Goal: Browse casually

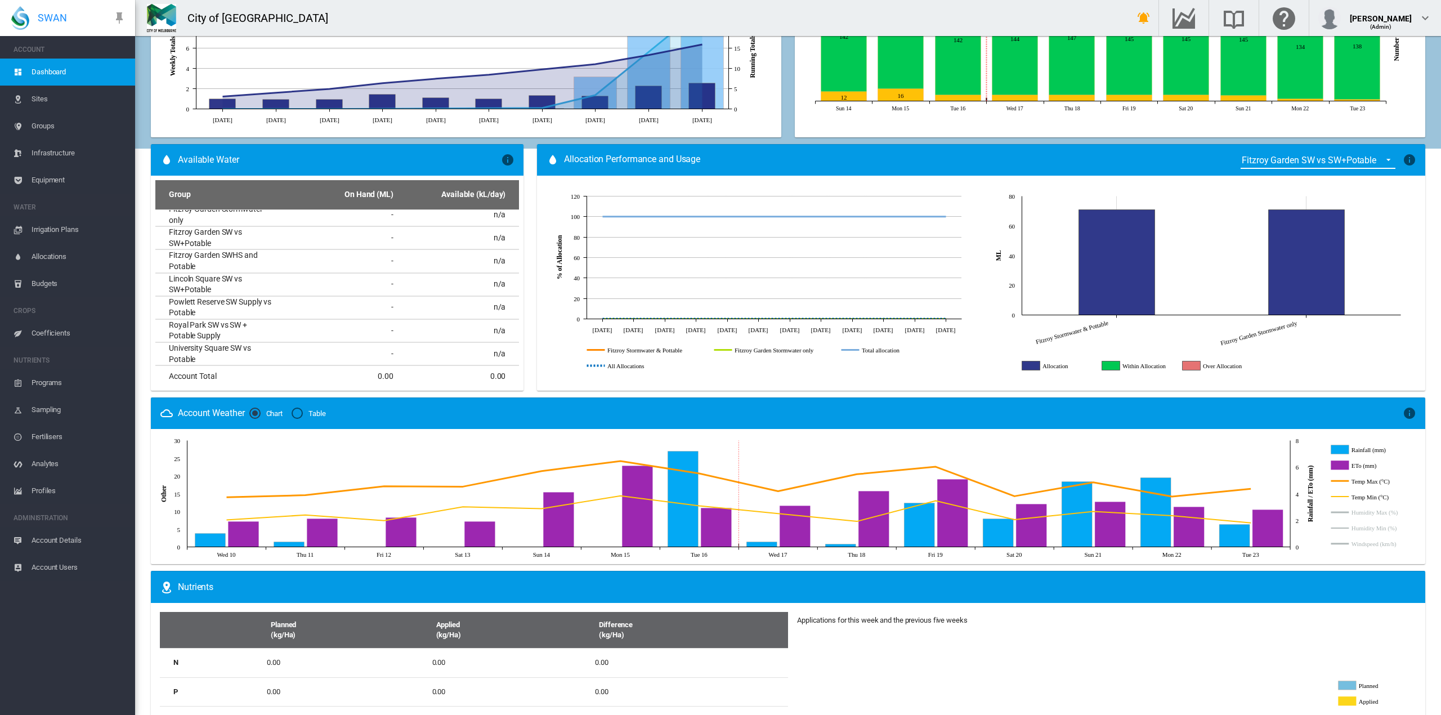
scroll to position [507, 0]
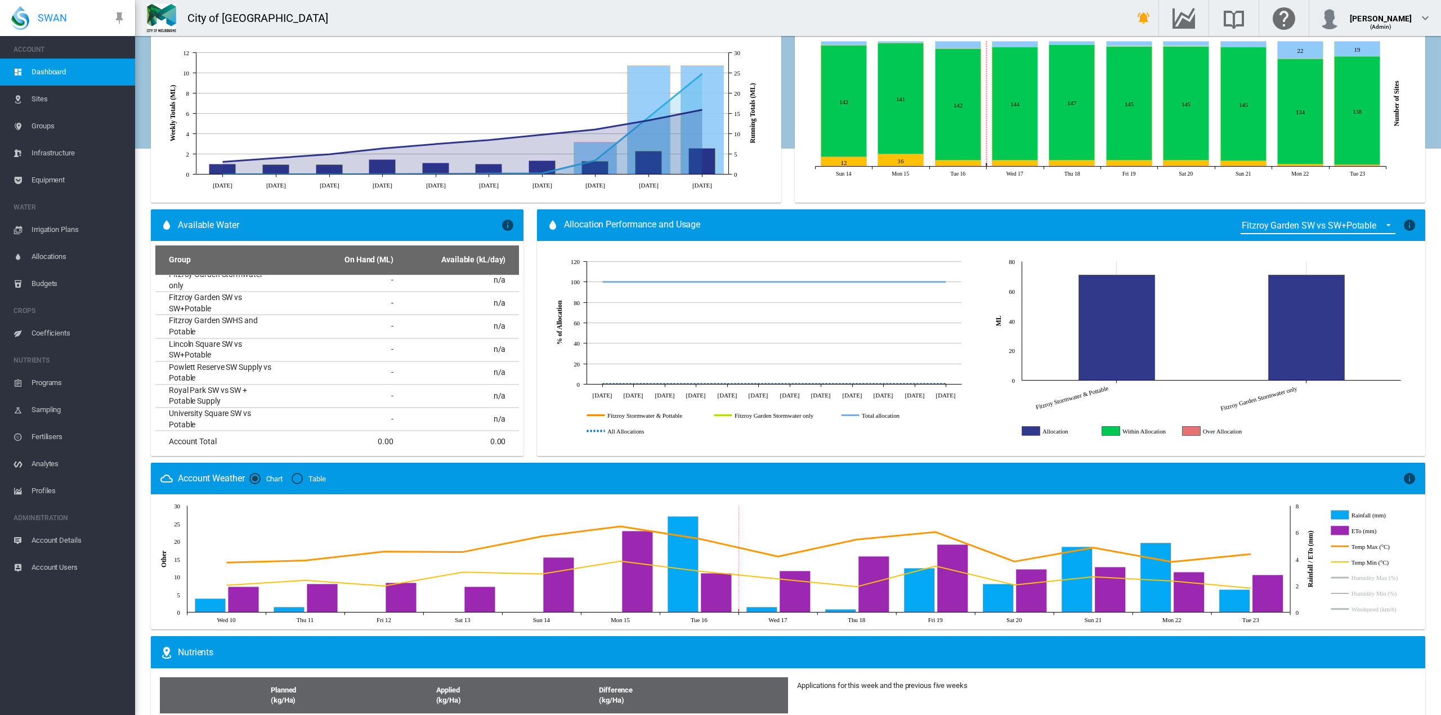
click at [1024, 430] on icon "Allocation" at bounding box center [1032, 430] width 18 height 9
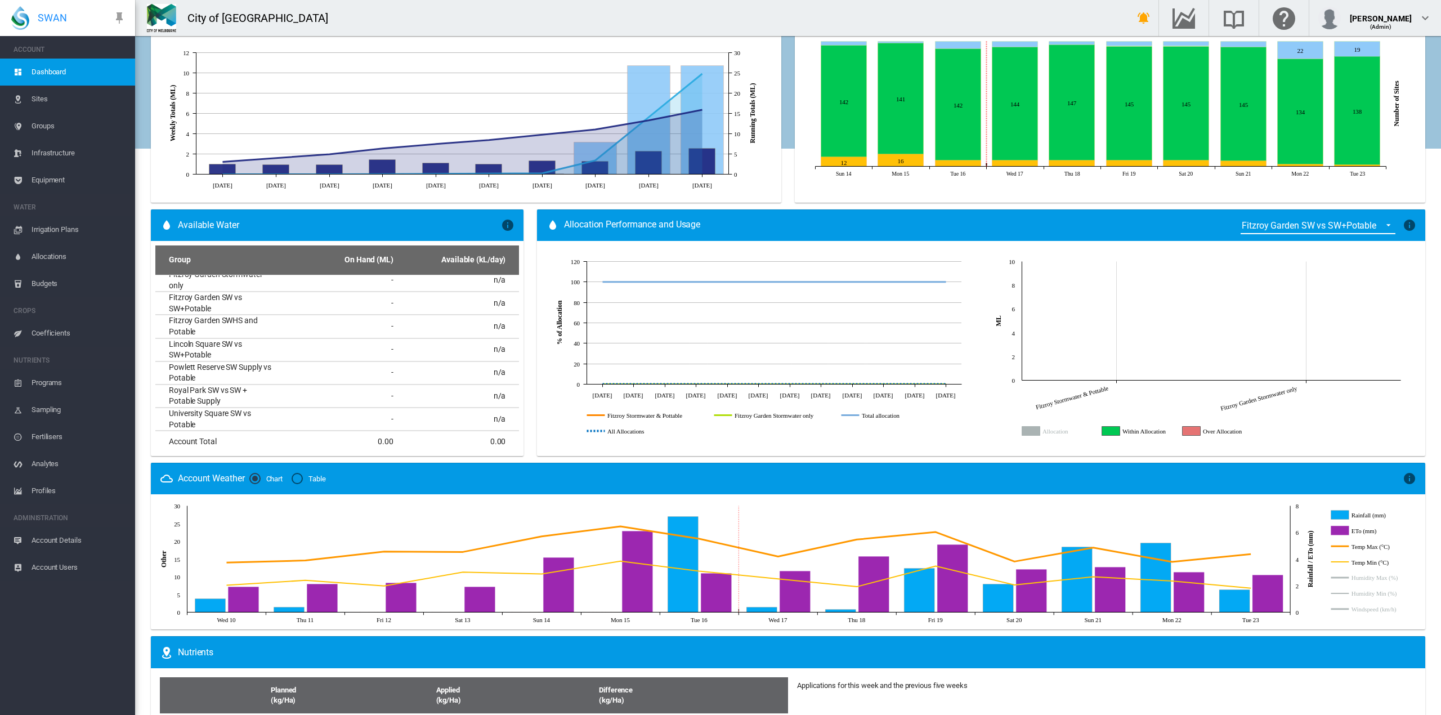
click at [46, 71] on span "Dashboard" at bounding box center [79, 72] width 95 height 27
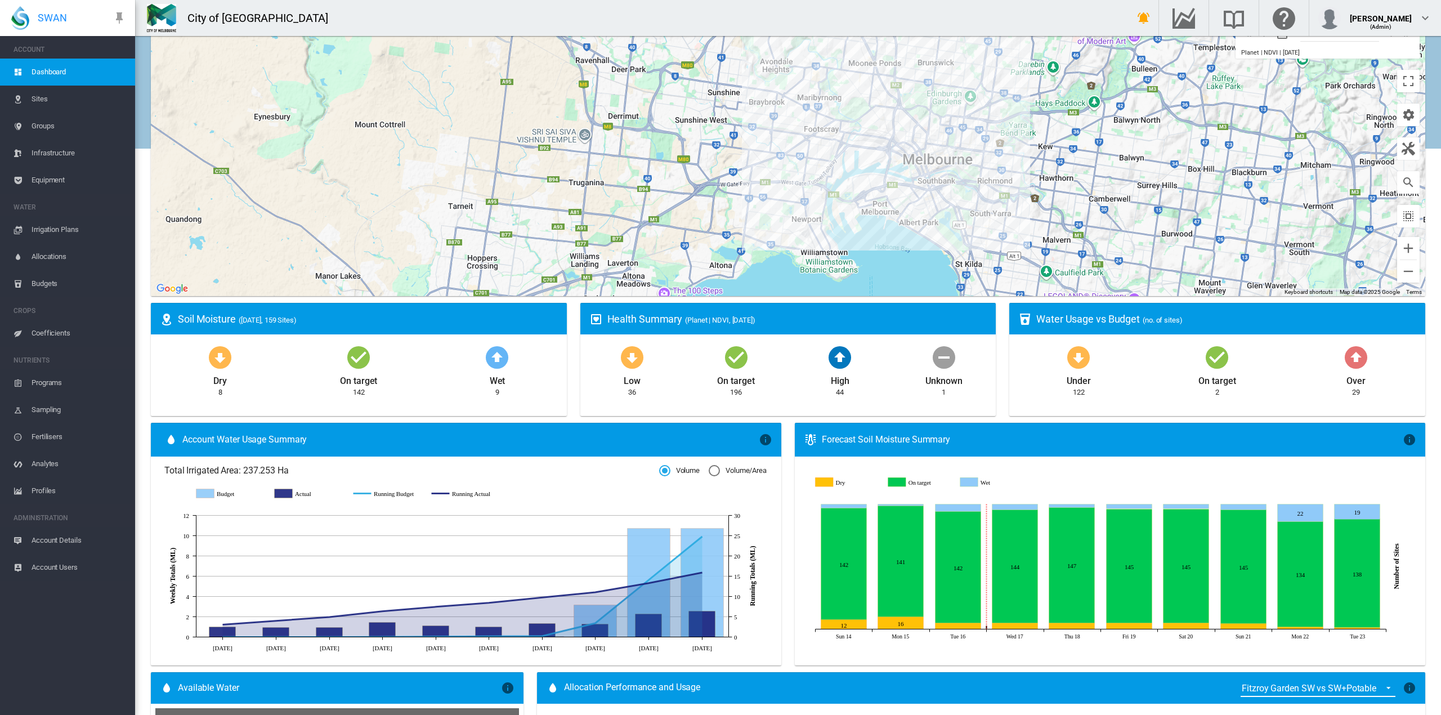
scroll to position [0, 0]
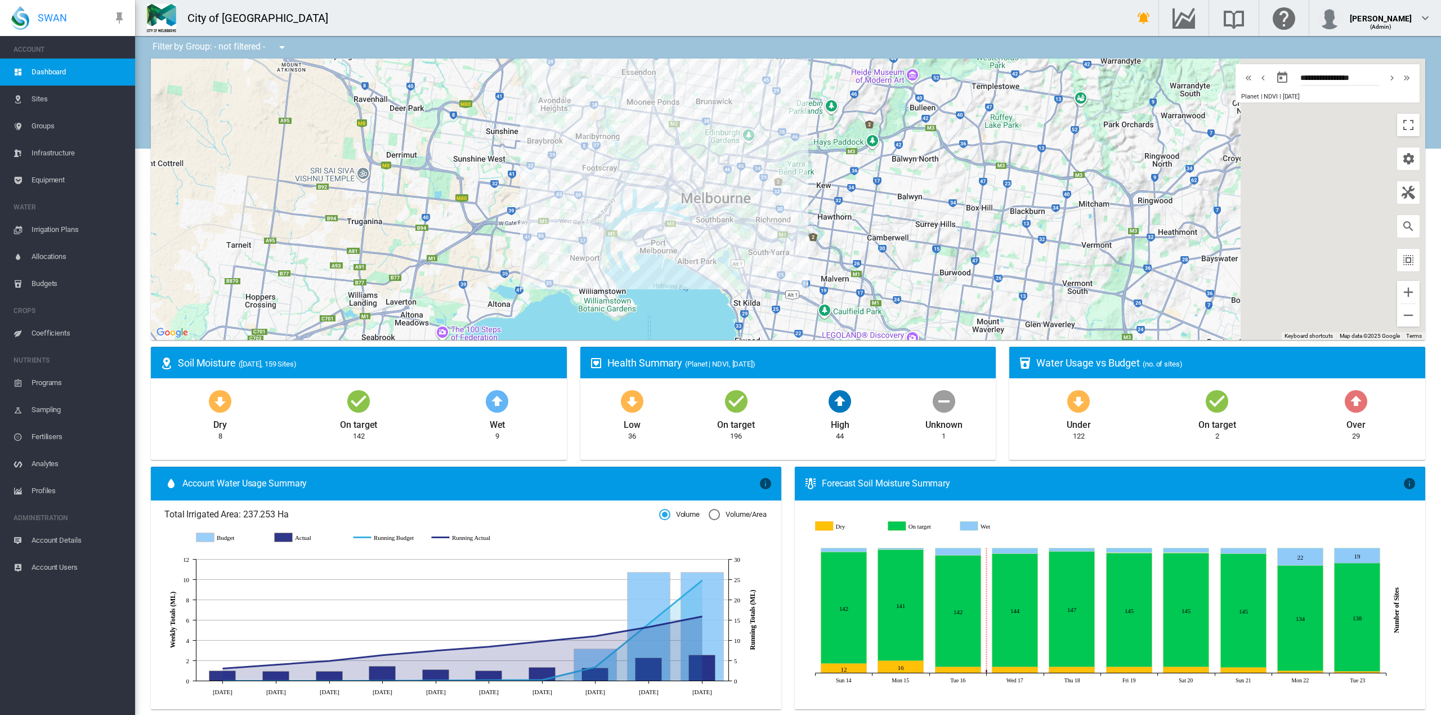
drag, startPoint x: 1023, startPoint y: 247, endPoint x: 793, endPoint y: 248, distance: 230.3
click at [793, 248] on div at bounding box center [788, 200] width 1275 height 282
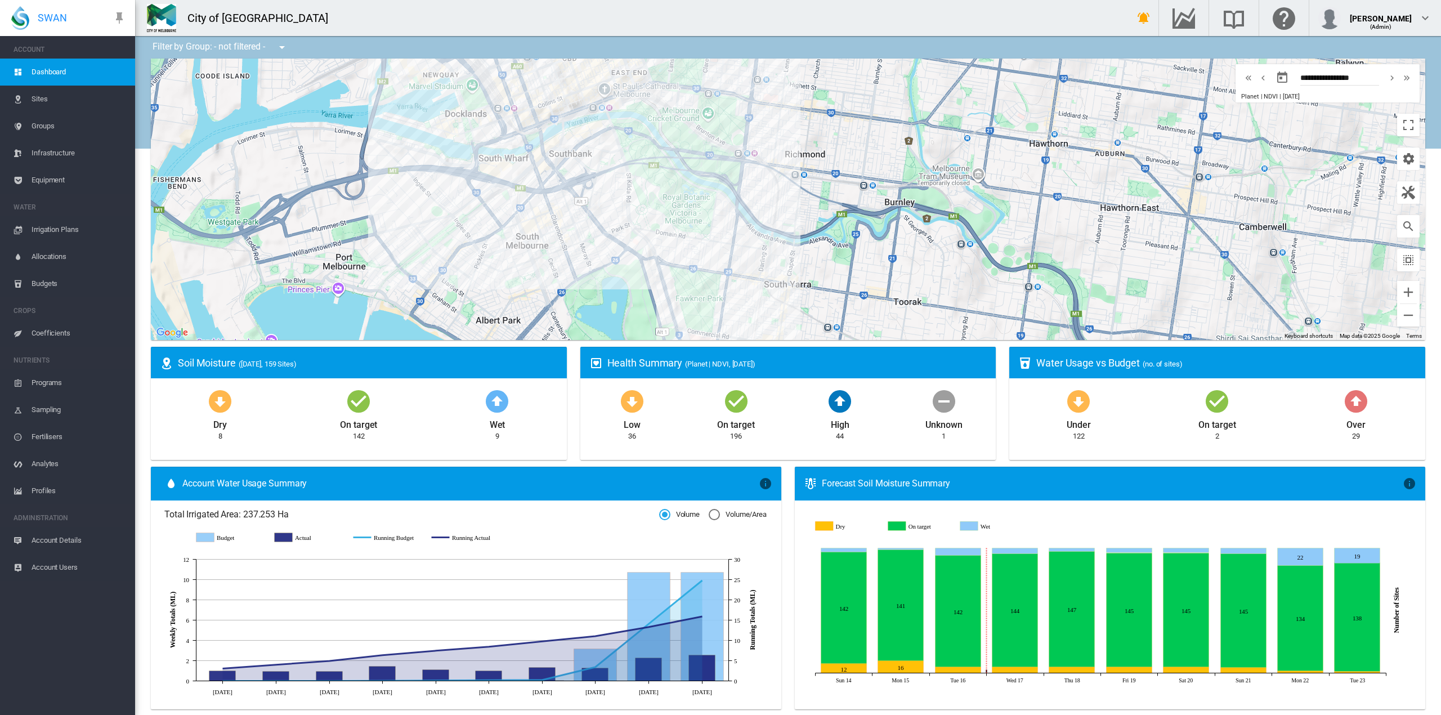
drag, startPoint x: 724, startPoint y: 168, endPoint x: 739, endPoint y: 268, distance: 101.3
click at [739, 268] on div at bounding box center [788, 200] width 1275 height 282
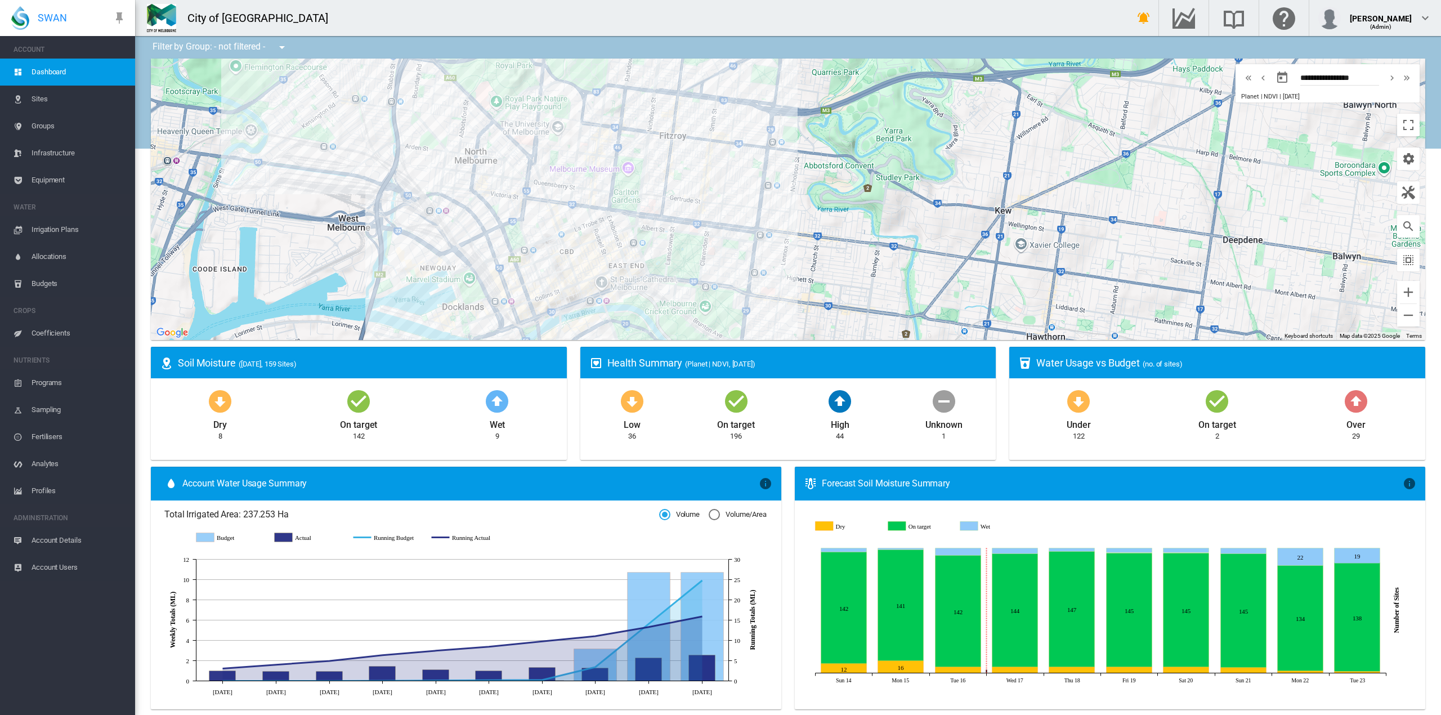
drag, startPoint x: 775, startPoint y: 119, endPoint x: 769, endPoint y: 293, distance: 174.1
click at [769, 293] on div at bounding box center [788, 200] width 1275 height 282
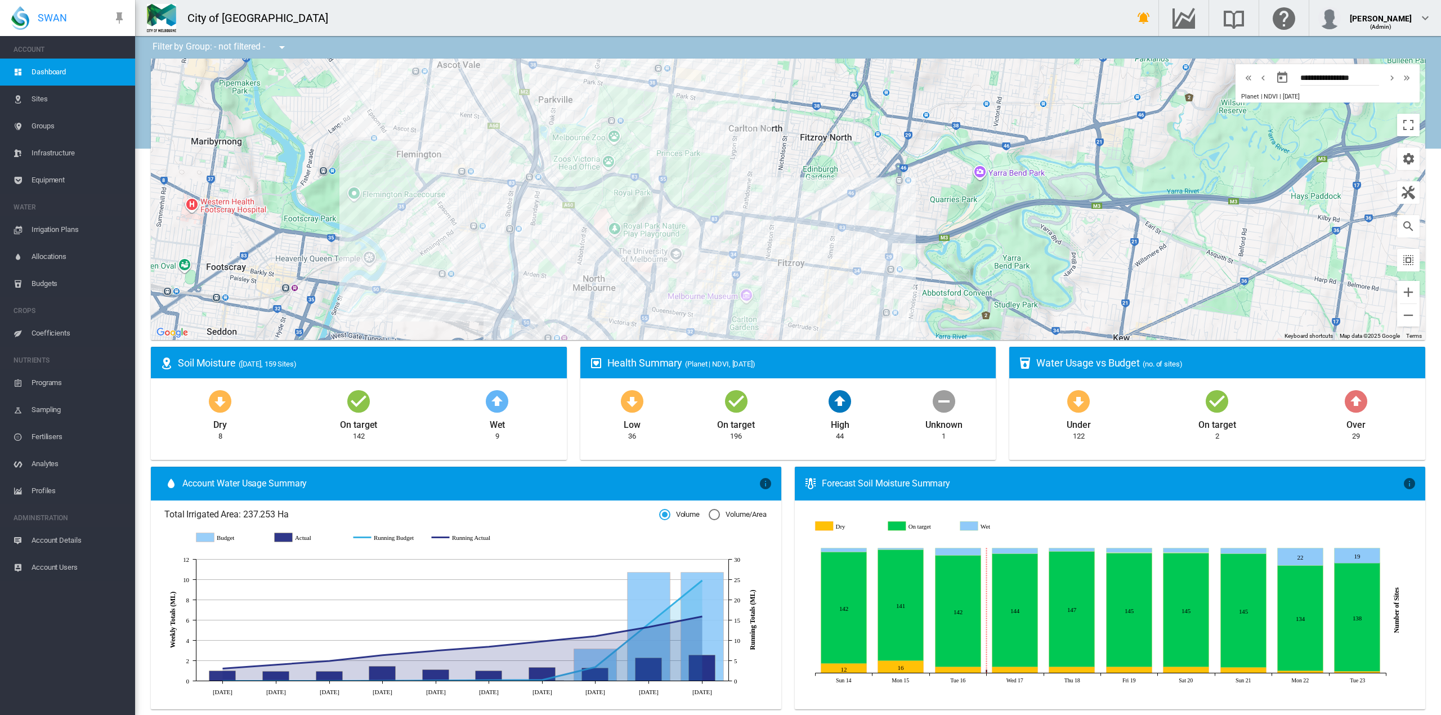
drag, startPoint x: 675, startPoint y: 145, endPoint x: 793, endPoint y: 273, distance: 173.7
click at [793, 273] on div at bounding box center [788, 200] width 1275 height 282
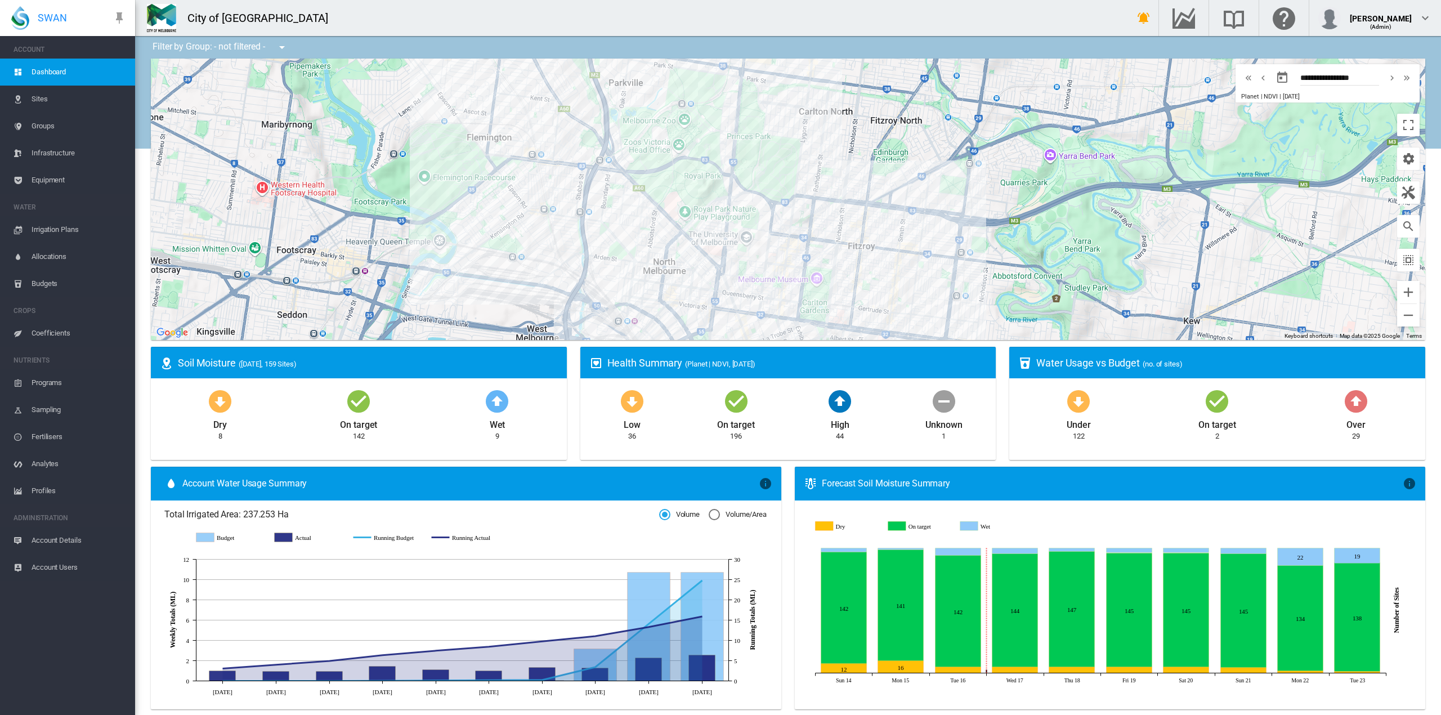
drag, startPoint x: 791, startPoint y: 318, endPoint x: 863, endPoint y: 300, distance: 75.0
click at [863, 300] on div at bounding box center [788, 200] width 1275 height 282
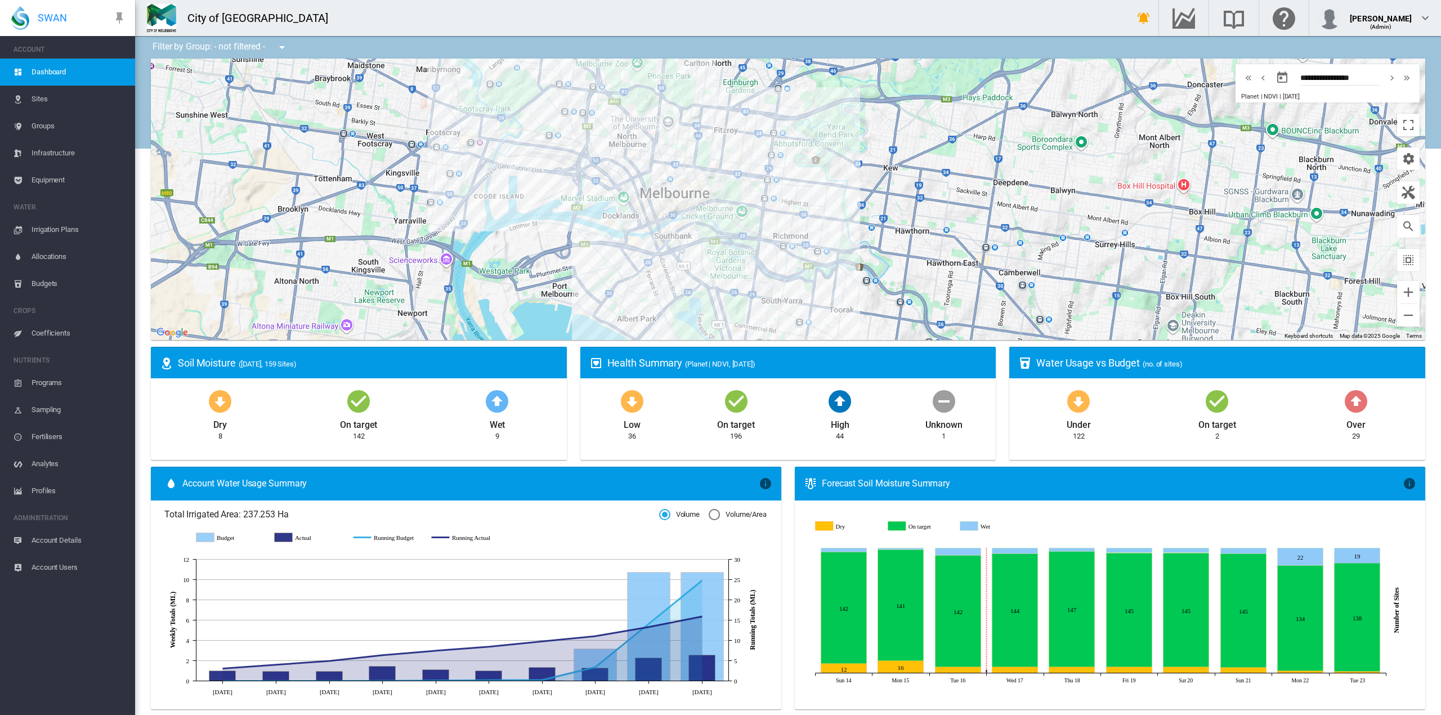
drag, startPoint x: 716, startPoint y: 321, endPoint x: 577, endPoint y: 178, distance: 199.5
click at [577, 178] on div at bounding box center [788, 200] width 1275 height 282
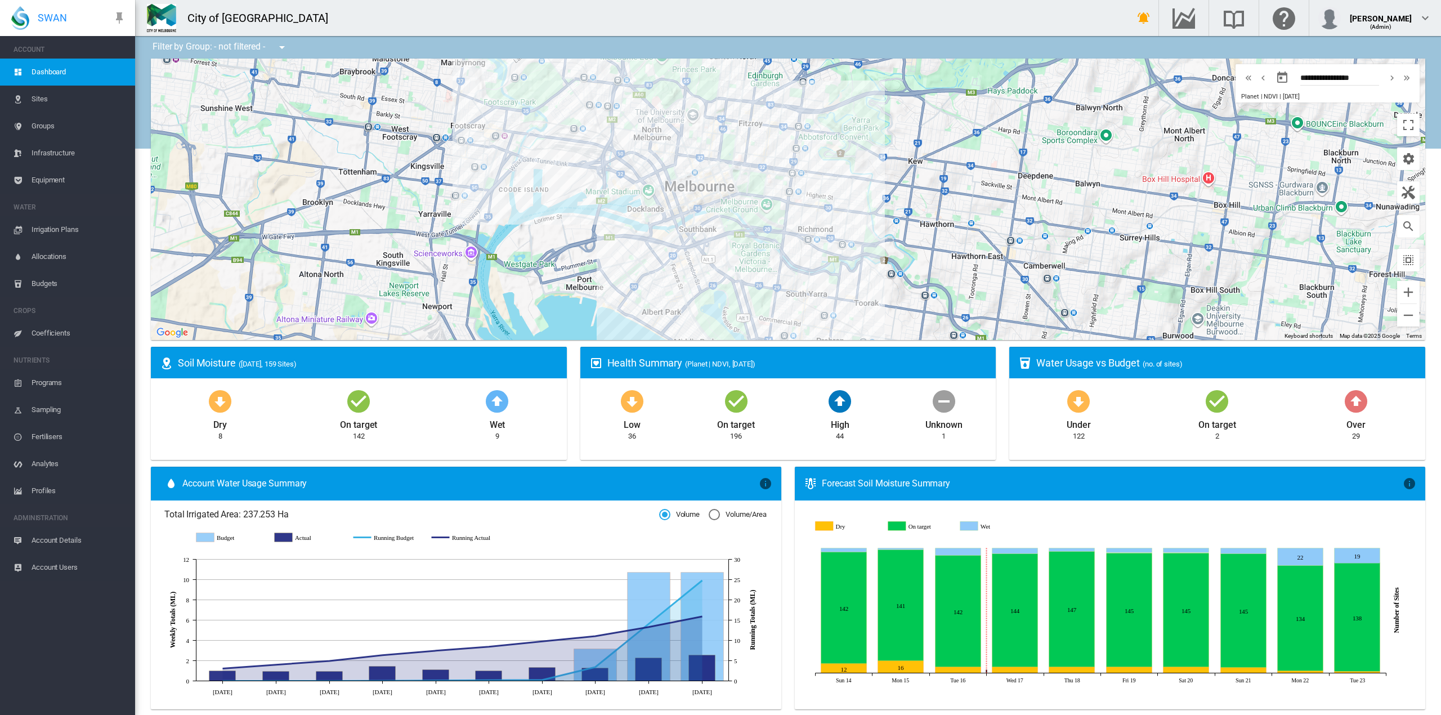
drag, startPoint x: 803, startPoint y: 289, endPoint x: 827, endPoint y: 282, distance: 24.9
click at [827, 282] on div at bounding box center [788, 200] width 1275 height 282
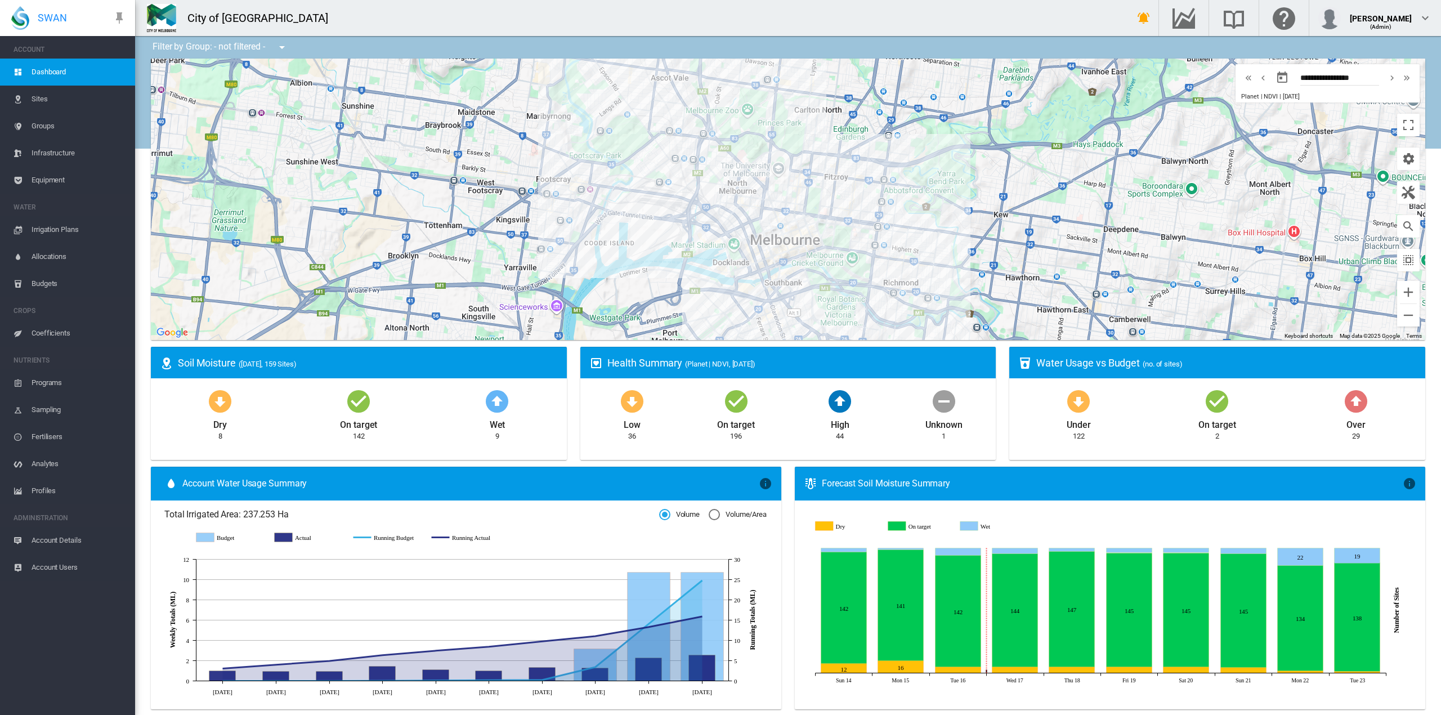
drag, startPoint x: 750, startPoint y: 120, endPoint x: 837, endPoint y: 178, distance: 104.3
click at [837, 178] on div at bounding box center [788, 200] width 1275 height 282
